Goal: Navigation & Orientation: Go to known website

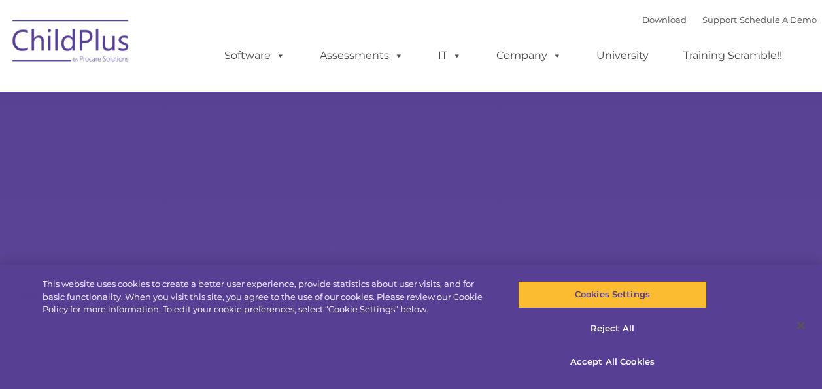
type input ""
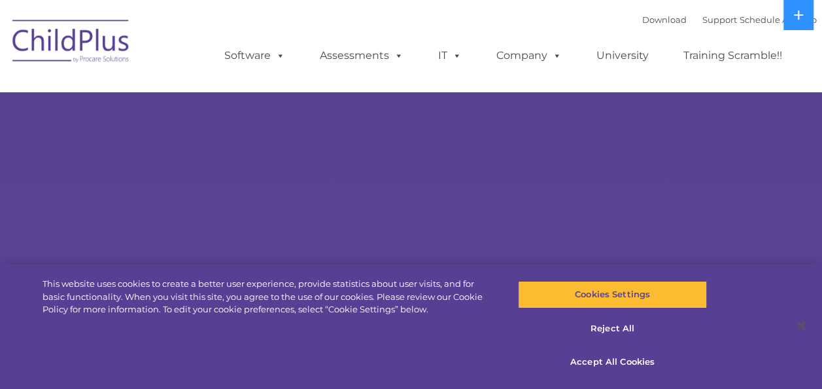
select select "MEDIUM"
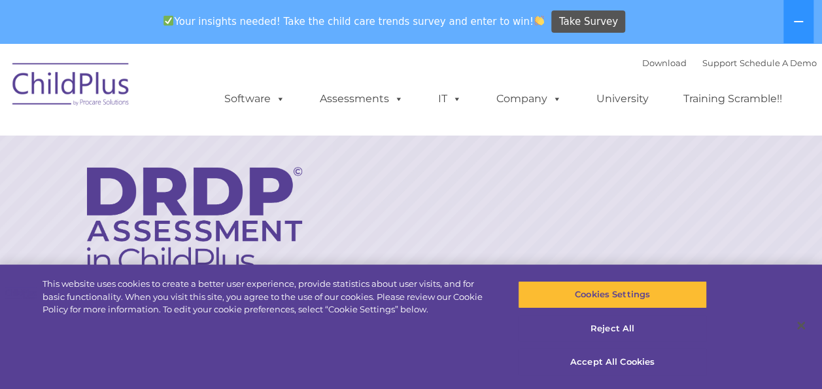
click at [69, 79] on img at bounding box center [71, 86] width 131 height 65
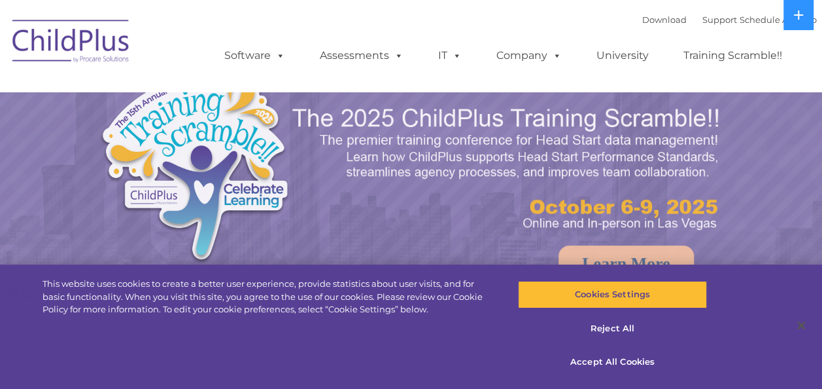
select select "MEDIUM"
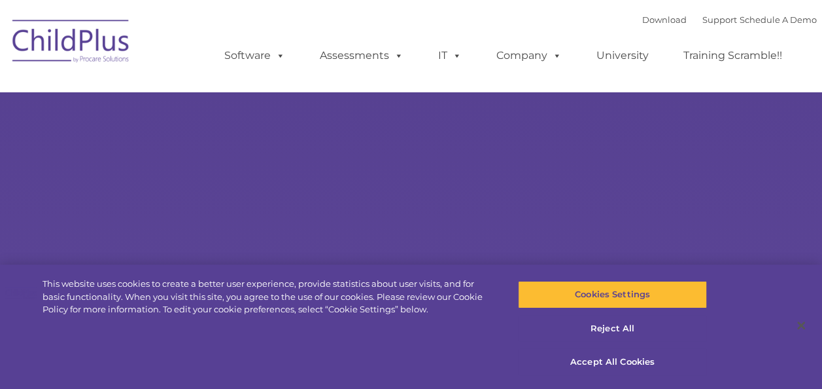
select select "MEDIUM"
